Goal: Task Accomplishment & Management: Complete application form

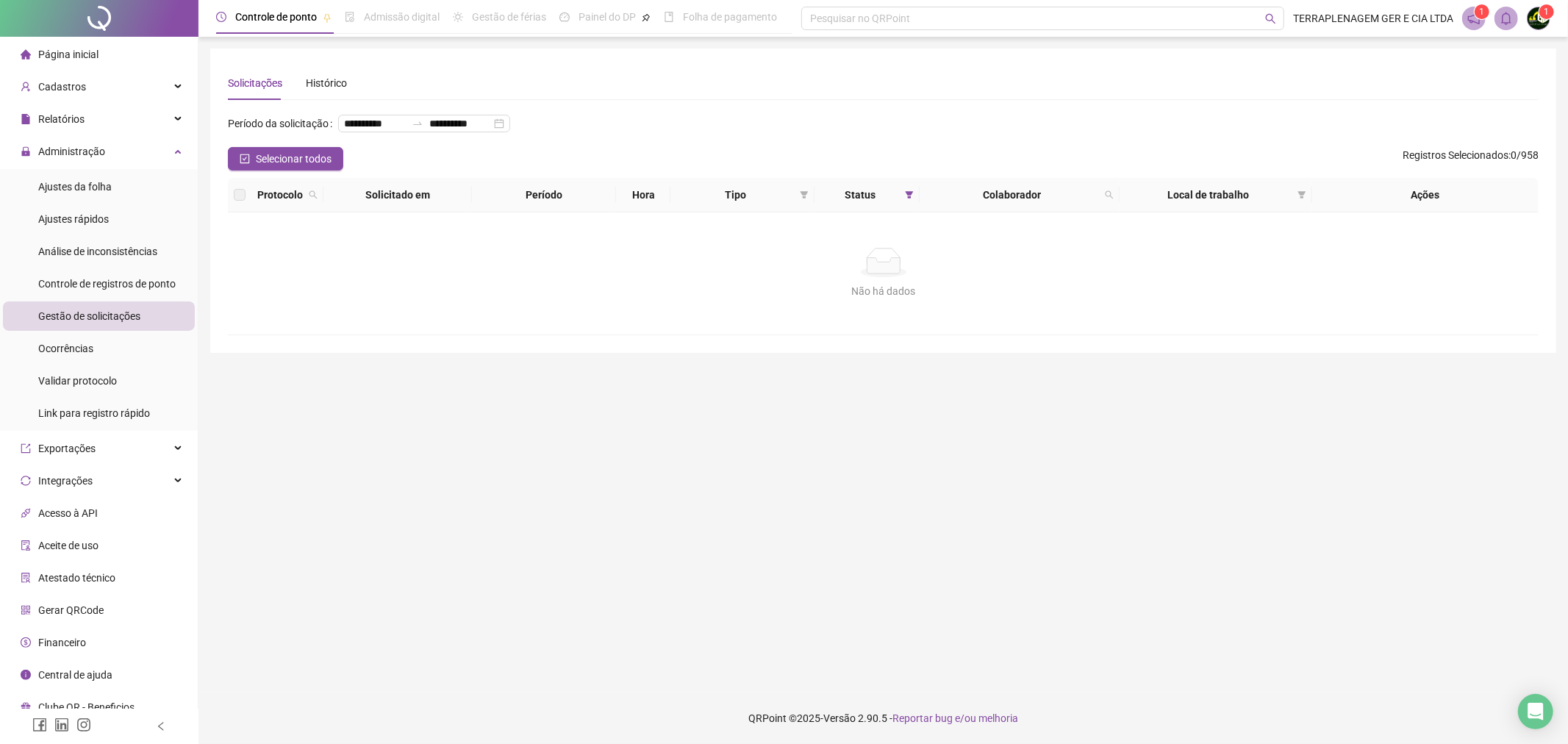
click at [116, 50] on li "Página inicial" at bounding box center [99, 54] width 192 height 29
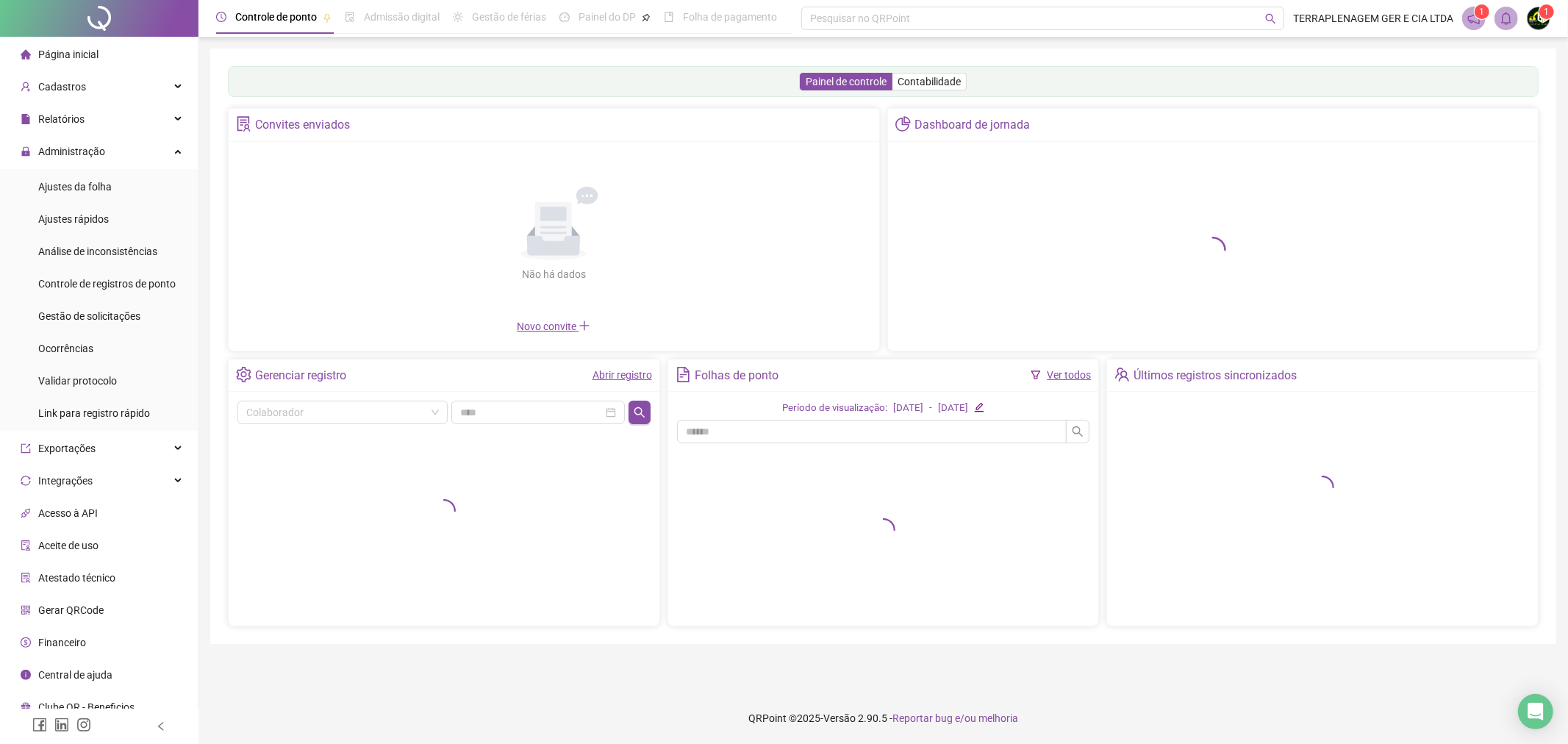
drag, startPoint x: 127, startPoint y: 160, endPoint x: 274, endPoint y: 194, distance: 150.9
click at [128, 160] on div "Administração" at bounding box center [99, 151] width 192 height 29
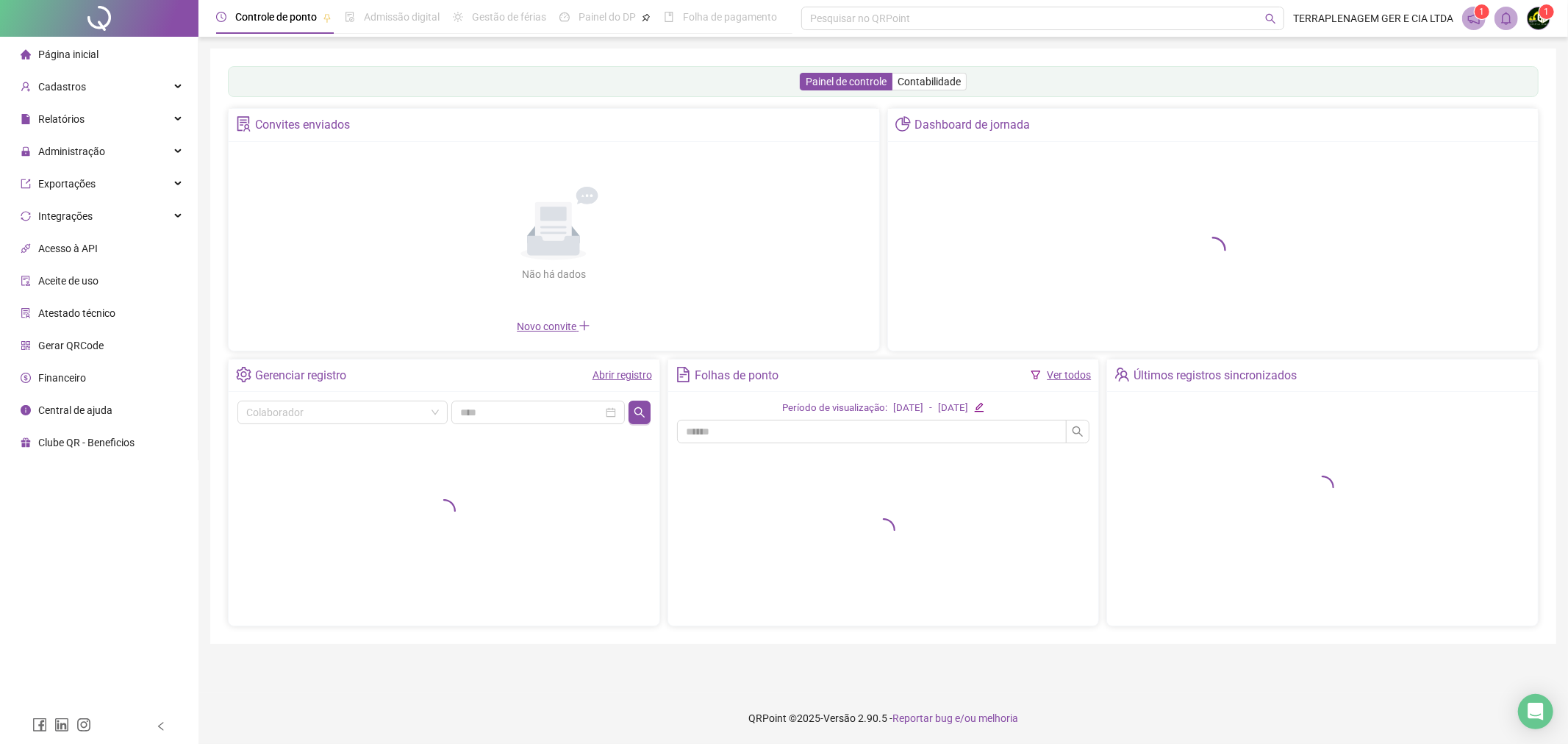
click at [604, 388] on div "Gerenciar registro Abrir registro" at bounding box center [444, 376] width 431 height 33
click at [615, 377] on link "Abrir registro" at bounding box center [622, 374] width 60 height 12
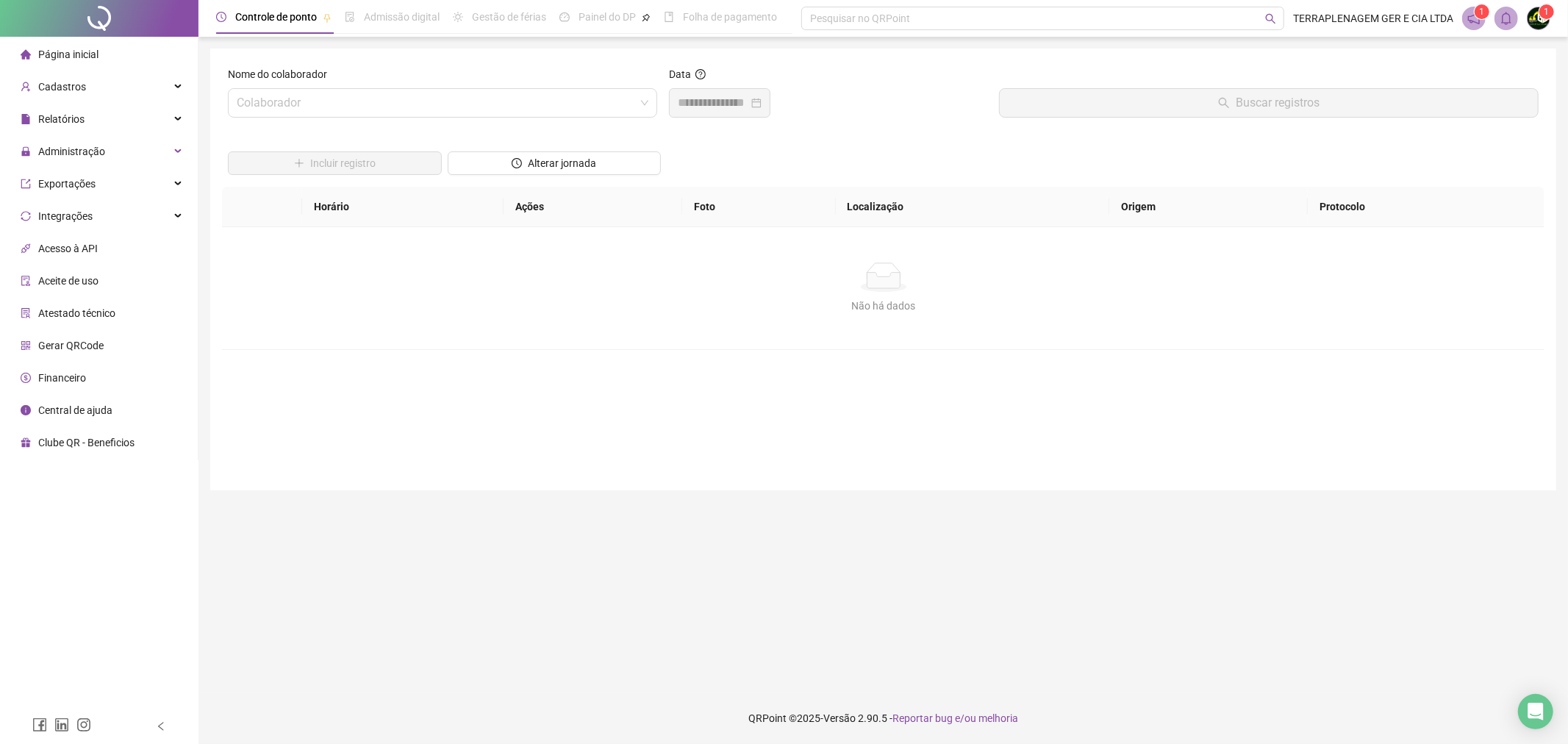
drag, startPoint x: 618, startPoint y: 377, endPoint x: 202, endPoint y: 181, distance: 459.9
click at [258, 232] on div "Não há dados Não há dados" at bounding box center [883, 288] width 1322 height 122
click at [116, 53] on li "Página inicial" at bounding box center [99, 54] width 192 height 29
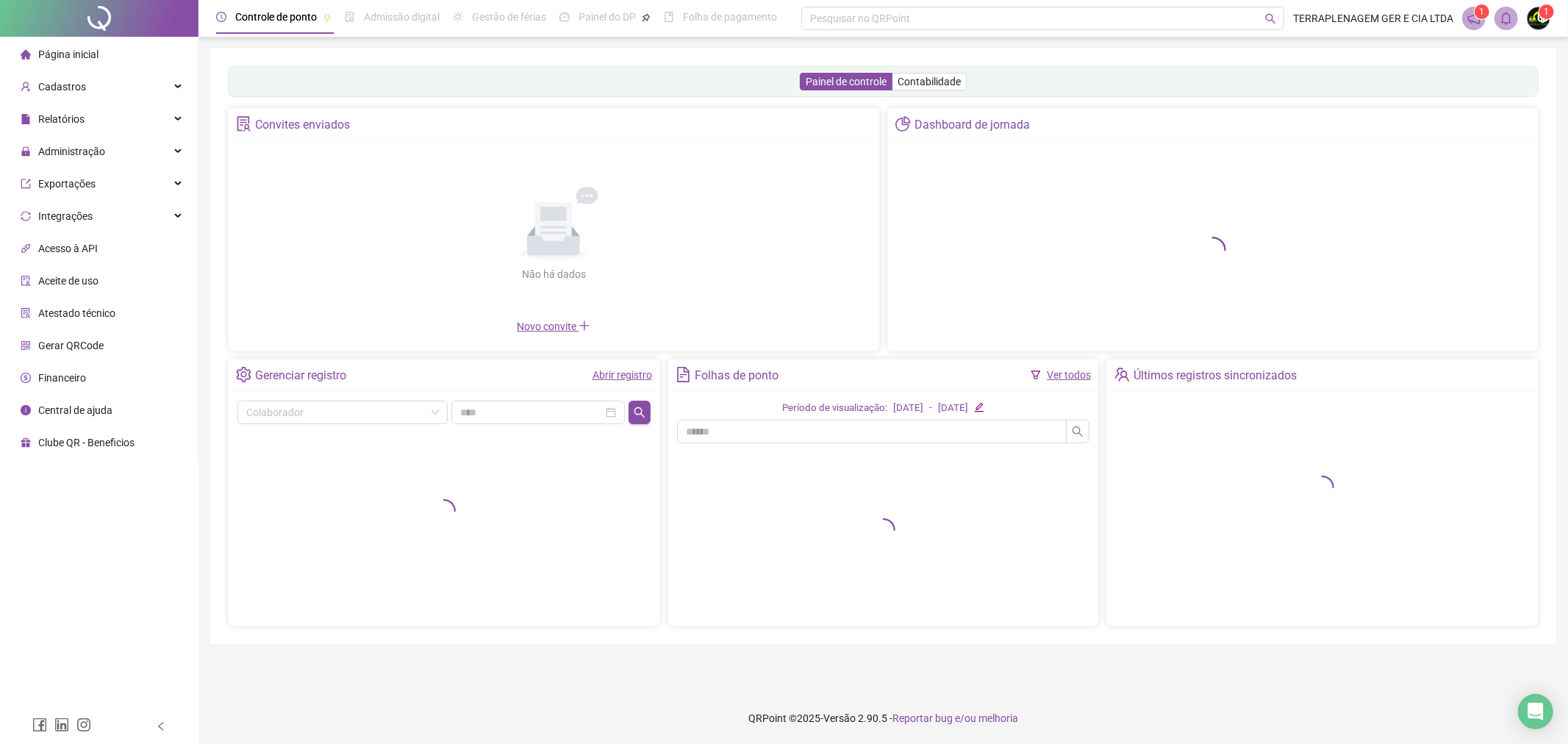
click at [614, 386] on div "Abrir registro" at bounding box center [622, 376] width 60 height 25
click at [625, 376] on link "Abrir registro" at bounding box center [622, 374] width 60 height 12
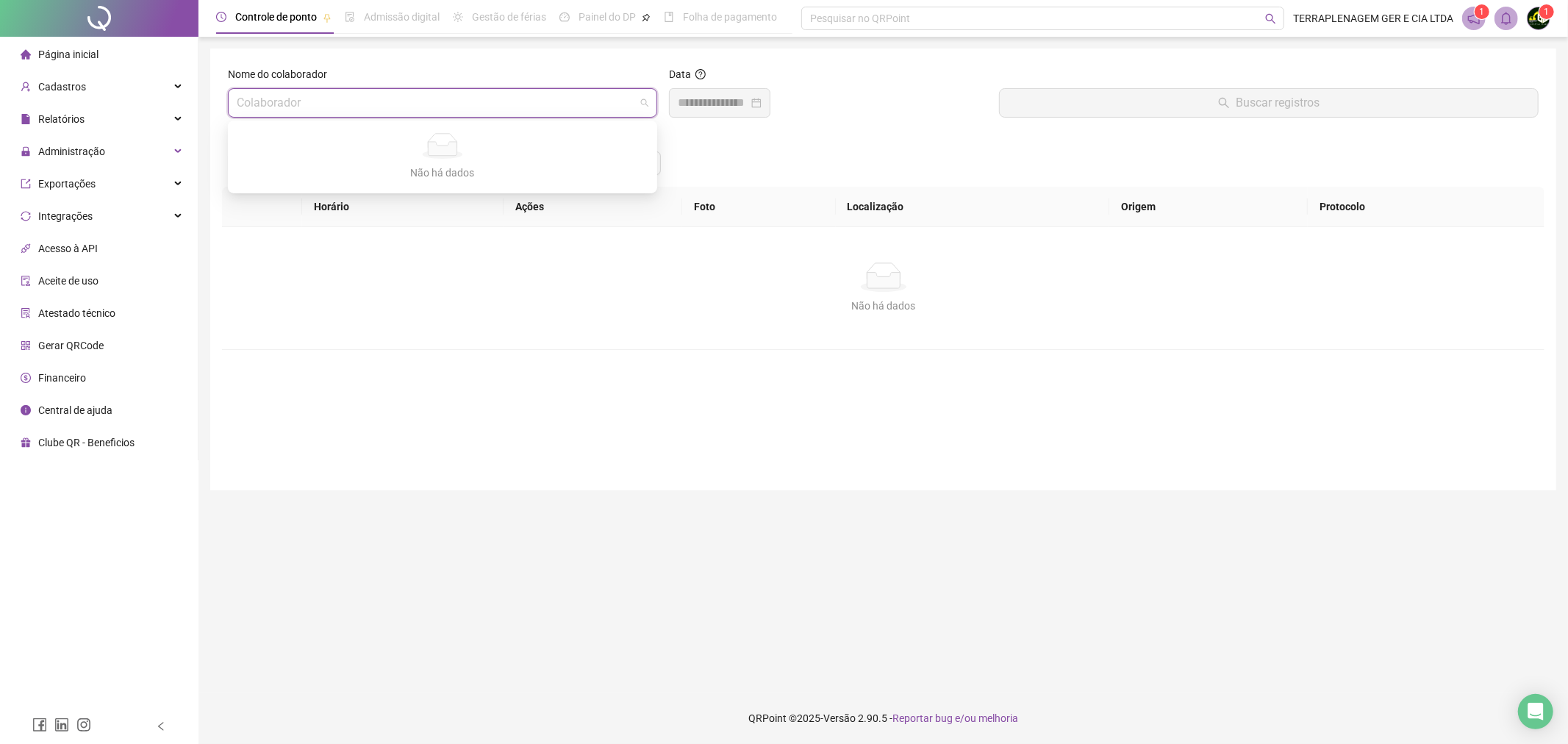
click at [556, 98] on input "search" at bounding box center [436, 103] width 398 height 28
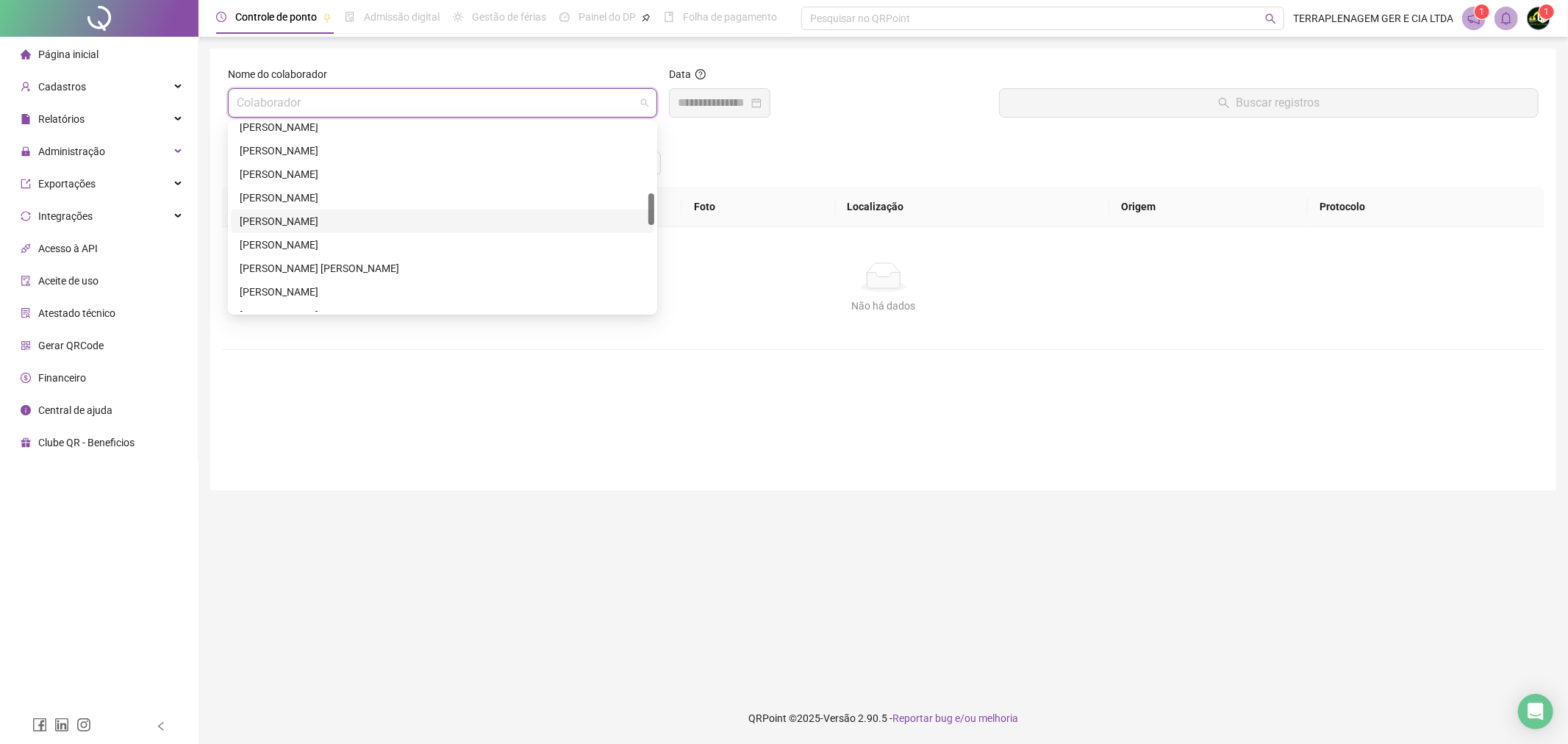
scroll to position [735, 0]
click at [496, 206] on div "MIQUEIAS [PERSON_NAME]" at bounding box center [443, 200] width 406 height 16
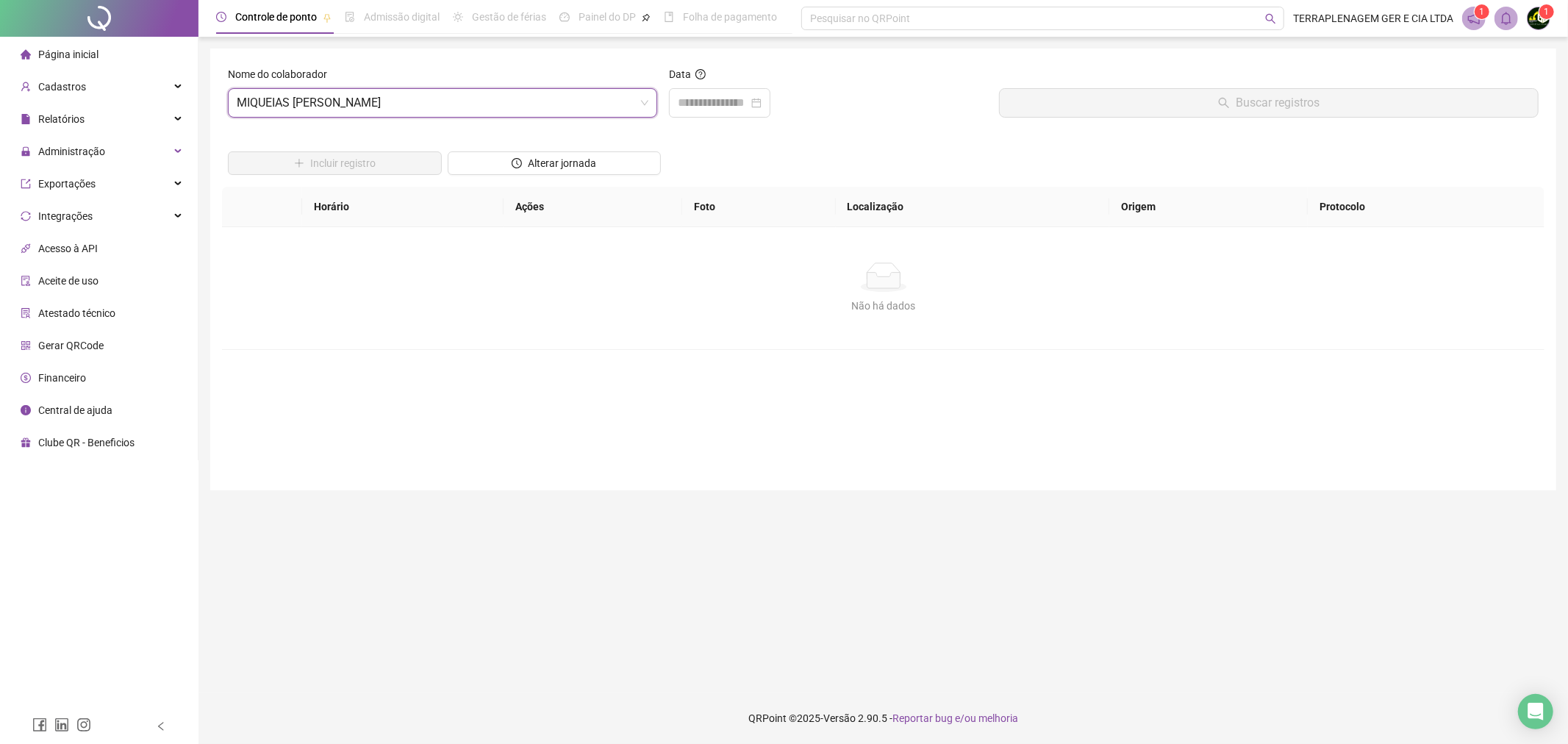
click at [709, 83] on div "Data" at bounding box center [829, 77] width 319 height 22
click at [712, 93] on div at bounding box center [719, 103] width 102 height 29
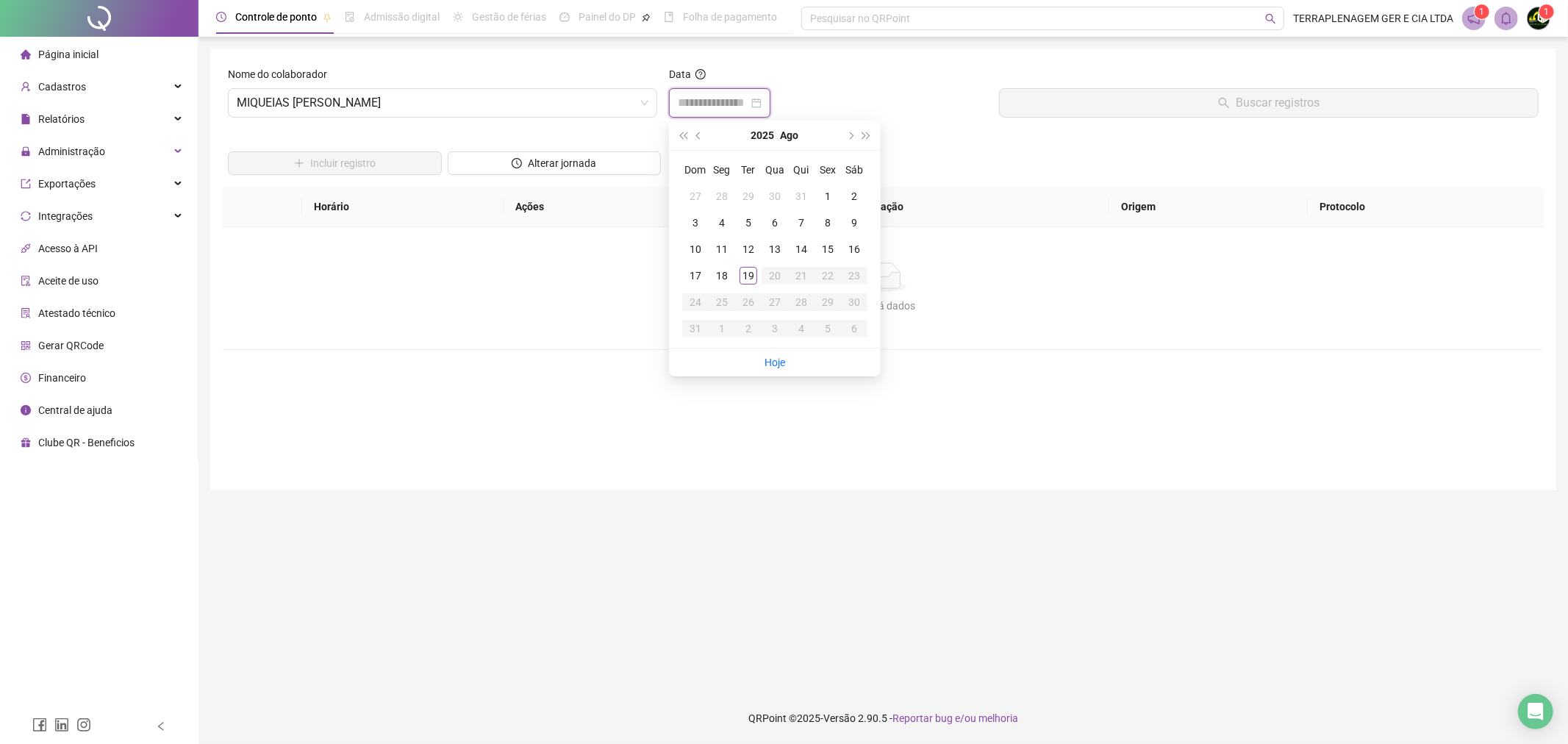
type input "**********"
